Goal: Information Seeking & Learning: Learn about a topic

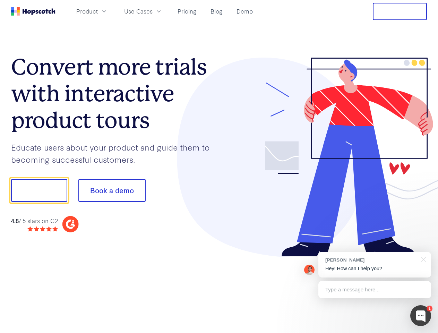
click at [219, 167] on div at bounding box center [323, 158] width 208 height 200
click at [98, 11] on span "Product" at bounding box center [87, 11] width 22 height 9
click at [153, 11] on span "Use Cases" at bounding box center [138, 11] width 28 height 9
click at [400, 11] on button "Free Trial" at bounding box center [400, 11] width 54 height 17
click at [39, 191] on button "Show me!" at bounding box center [39, 190] width 56 height 23
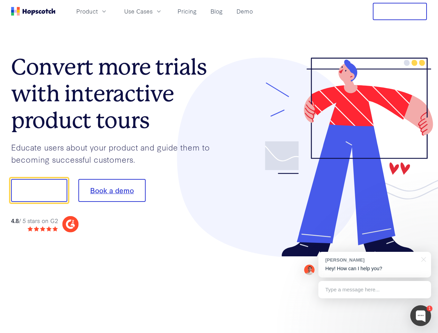
click at [112, 191] on button "Book a demo" at bounding box center [111, 190] width 67 height 23
click at [421, 316] on div at bounding box center [421, 315] width 21 height 21
click at [375, 265] on div "[PERSON_NAME] Hey! How can I help you?" at bounding box center [375, 265] width 113 height 26
click at [423, 259] on div at bounding box center [366, 190] width 130 height 232
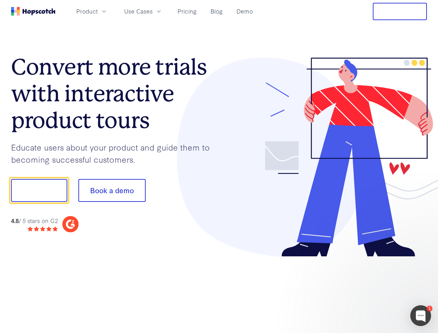
click at [375, 290] on div at bounding box center [366, 236] width 130 height 139
